Goal: Information Seeking & Learning: Learn about a topic

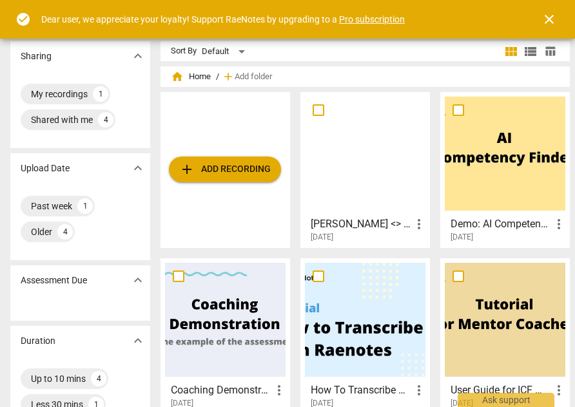
click at [300, 298] on div "How To Transcribe with [PERSON_NAME] more_vert [DATE]" at bounding box center [365, 336] width 130 height 156
click at [358, 219] on h3 "[PERSON_NAME] <> Saba" at bounding box center [361, 224] width 101 height 15
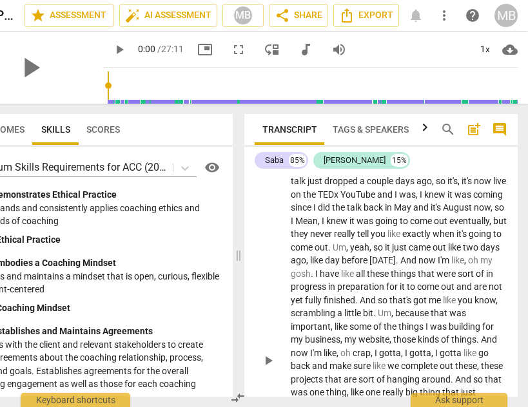
scroll to position [947, 0]
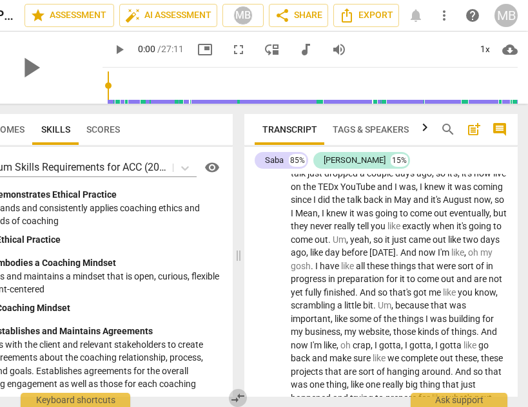
click at [240, 398] on span "compare_arrows" at bounding box center [237, 398] width 15 height 15
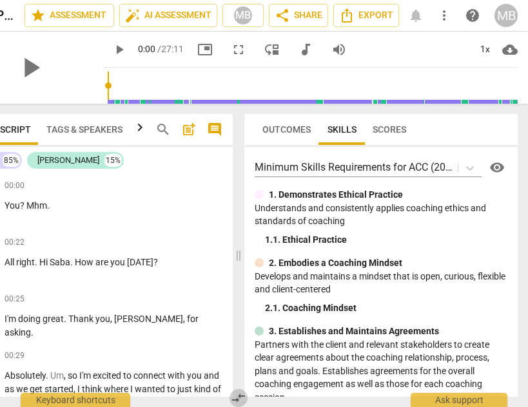
drag, startPoint x: 240, startPoint y: 398, endPoint x: 228, endPoint y: 399, distance: 12.3
click at [229, 399] on span "compare_arrows" at bounding box center [238, 398] width 19 height 15
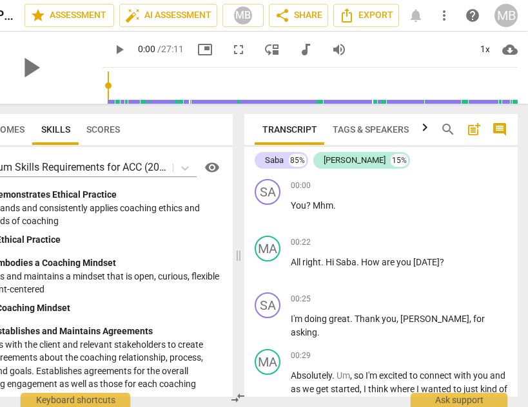
drag, startPoint x: 240, startPoint y: 394, endPoint x: 201, endPoint y: 394, distance: 38.7
click at [201, 394] on div "Outcomes Skills Scores Minimum Skills Requirements for ACC (2023) visibility 1.…" at bounding box center [238, 256] width 580 height 304
click at [239, 398] on span "compare_arrows" at bounding box center [237, 398] width 15 height 15
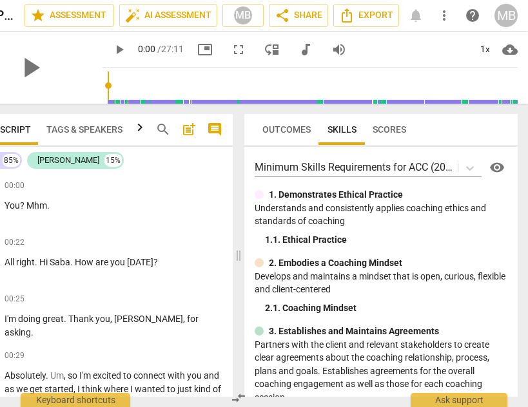
click at [242, 394] on span "compare_arrows" at bounding box center [238, 398] width 15 height 15
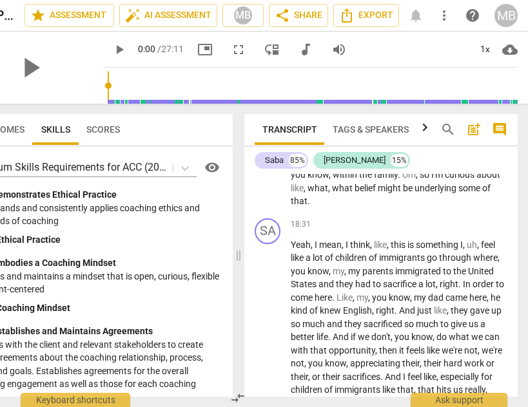
scroll to position [5019, 0]
